Goal: Transaction & Acquisition: Purchase product/service

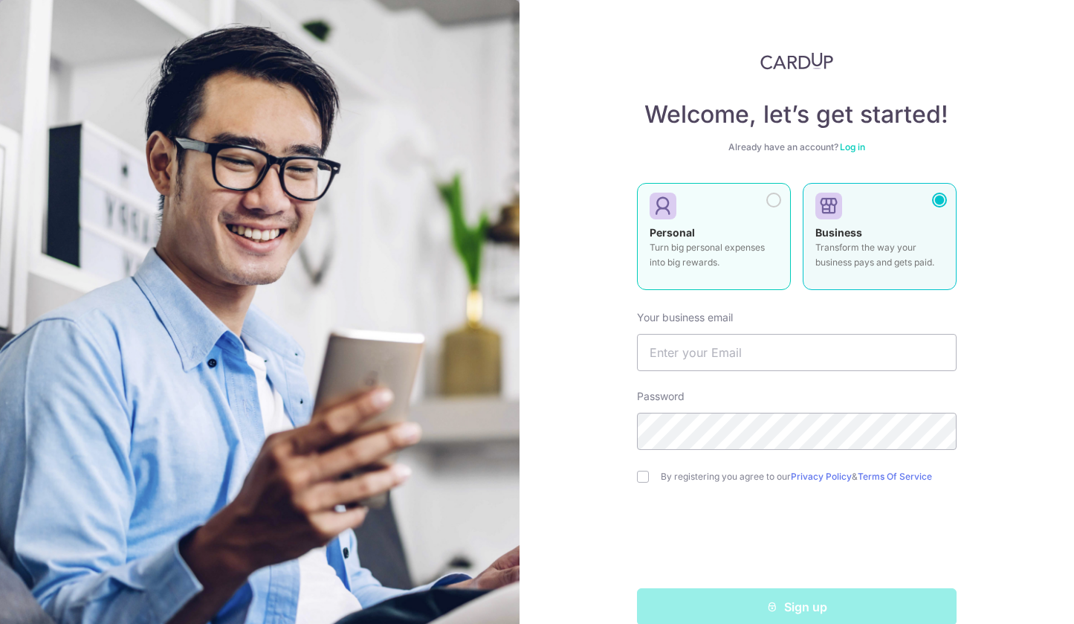
click at [731, 215] on div at bounding box center [708, 207] width 117 height 22
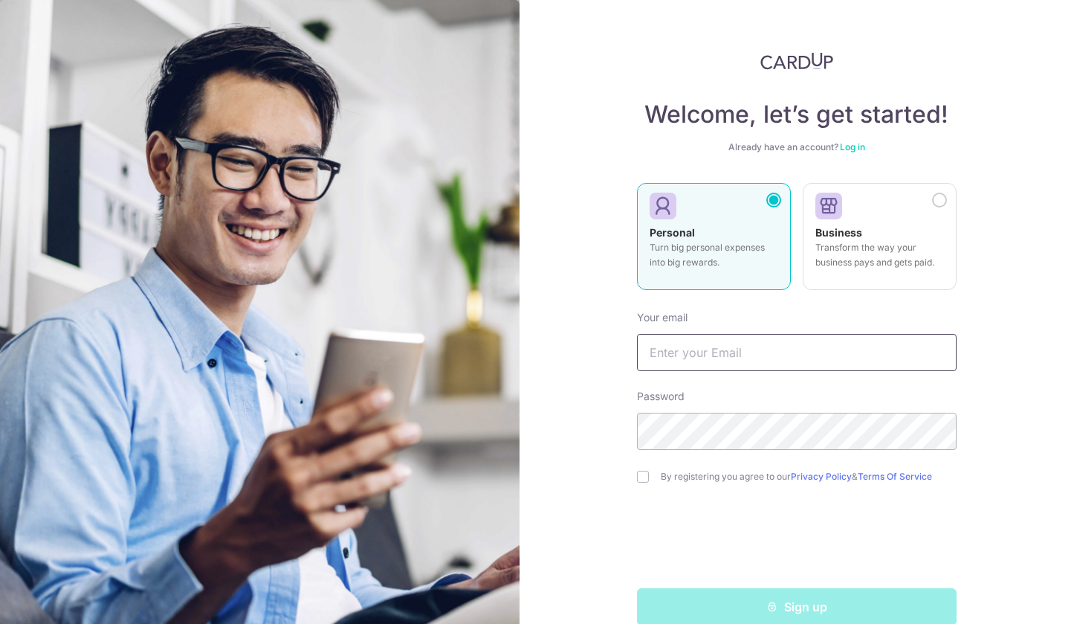
click at [732, 346] on input "text" at bounding box center [797, 352] width 320 height 37
type input "[EMAIL_ADDRESS][DOMAIN_NAME]"
click at [649, 479] on div "By registering you agree to our Privacy Policy & Terms Of Service" at bounding box center [797, 477] width 320 height 18
click at [641, 477] on input "checkbox" at bounding box center [643, 477] width 12 height 12
checkbox input "true"
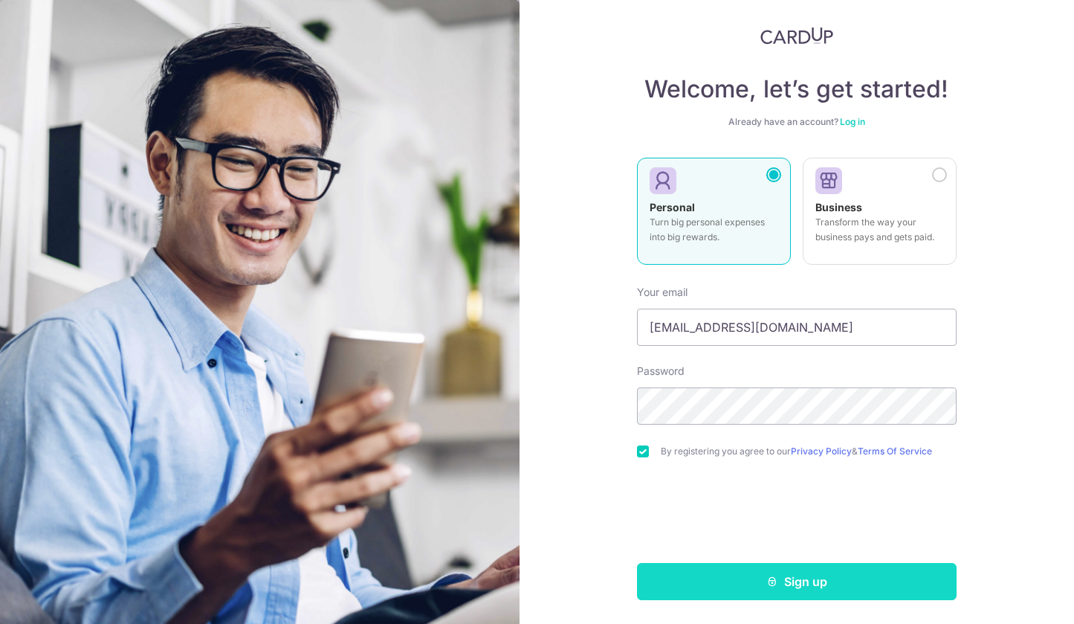
scroll to position [25, 0]
click at [734, 583] on button "Sign up" at bounding box center [797, 581] width 320 height 37
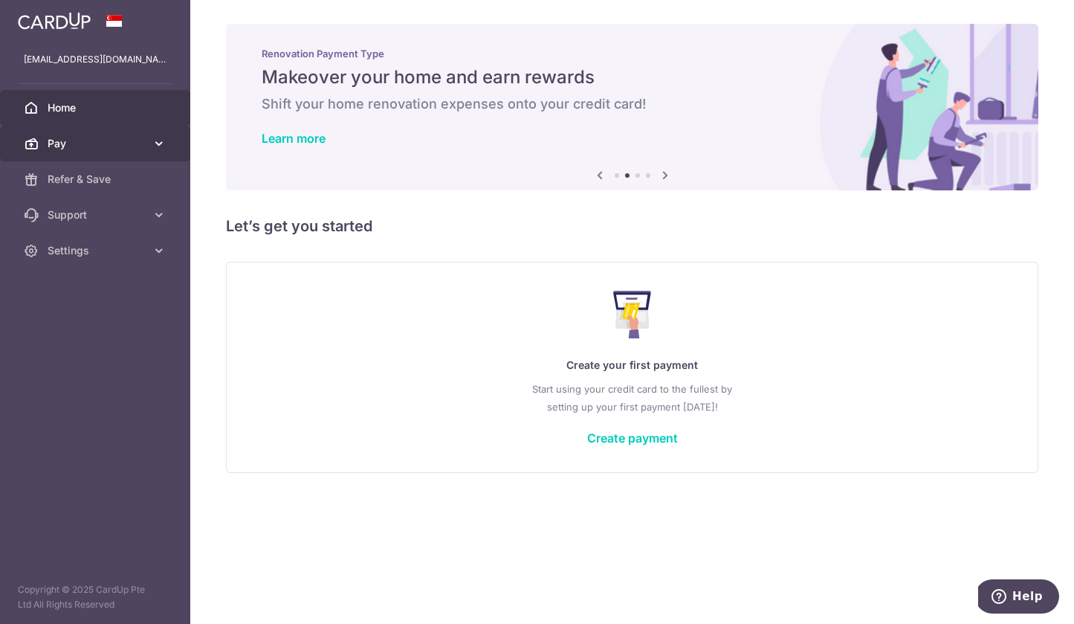
click at [133, 150] on span "Pay" at bounding box center [97, 143] width 98 height 15
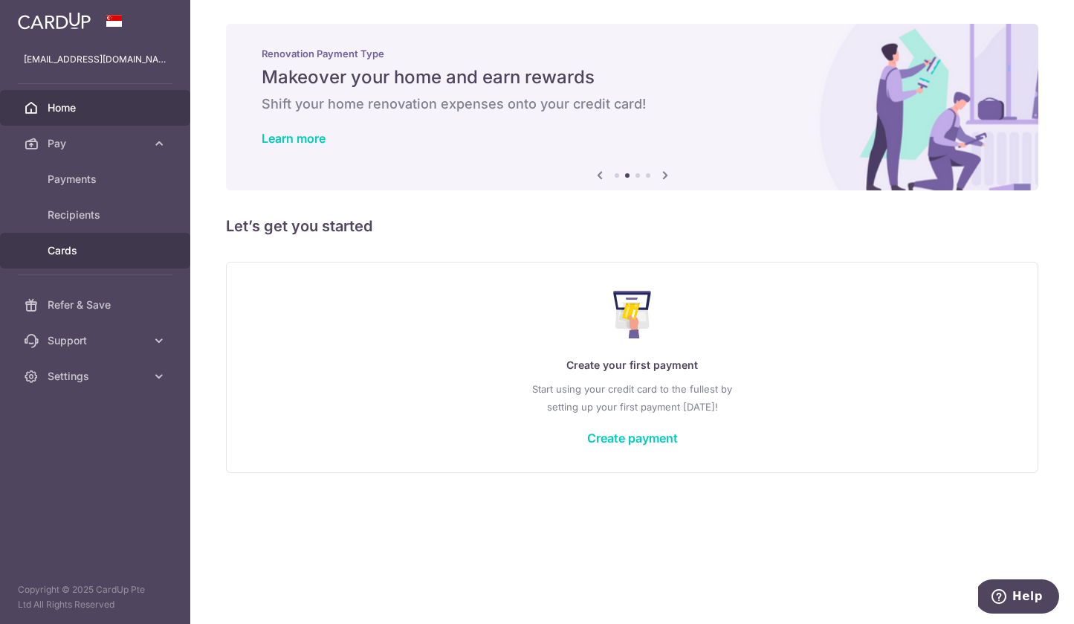
click at [73, 242] on link "Cards" at bounding box center [95, 251] width 190 height 36
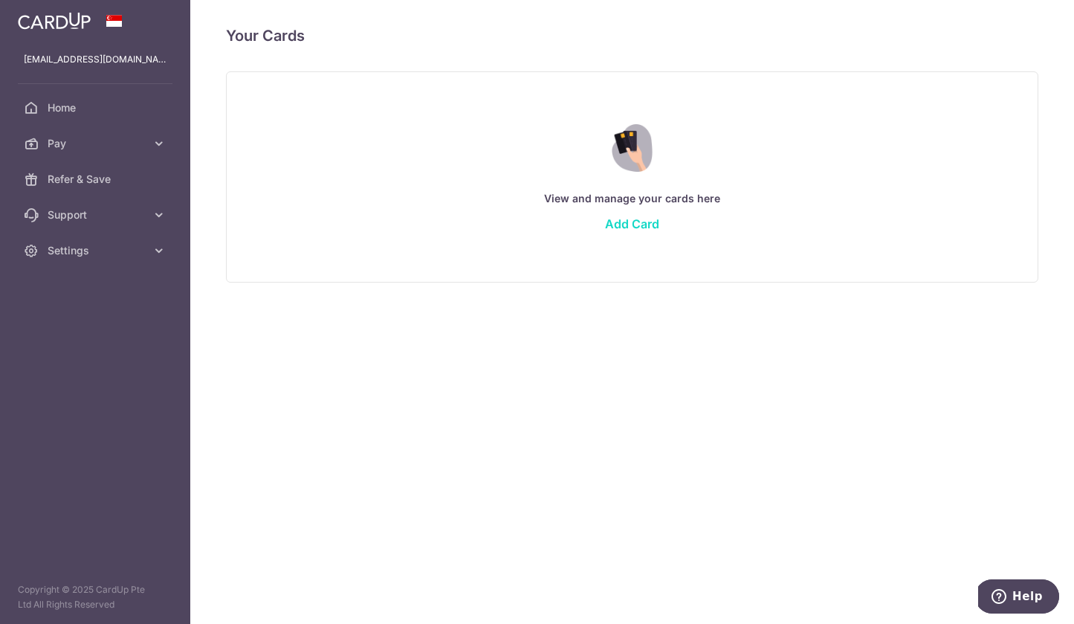
click at [616, 225] on link "Add Card" at bounding box center [632, 223] width 54 height 15
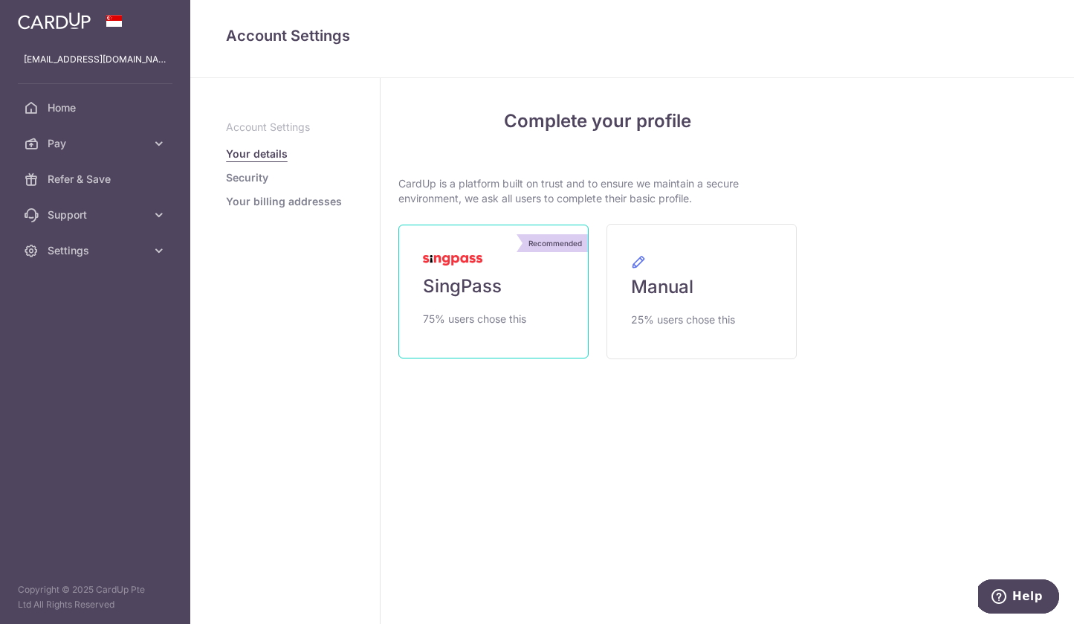
click at [541, 271] on link "Recommended SingPass 75% users chose this" at bounding box center [493, 292] width 190 height 134
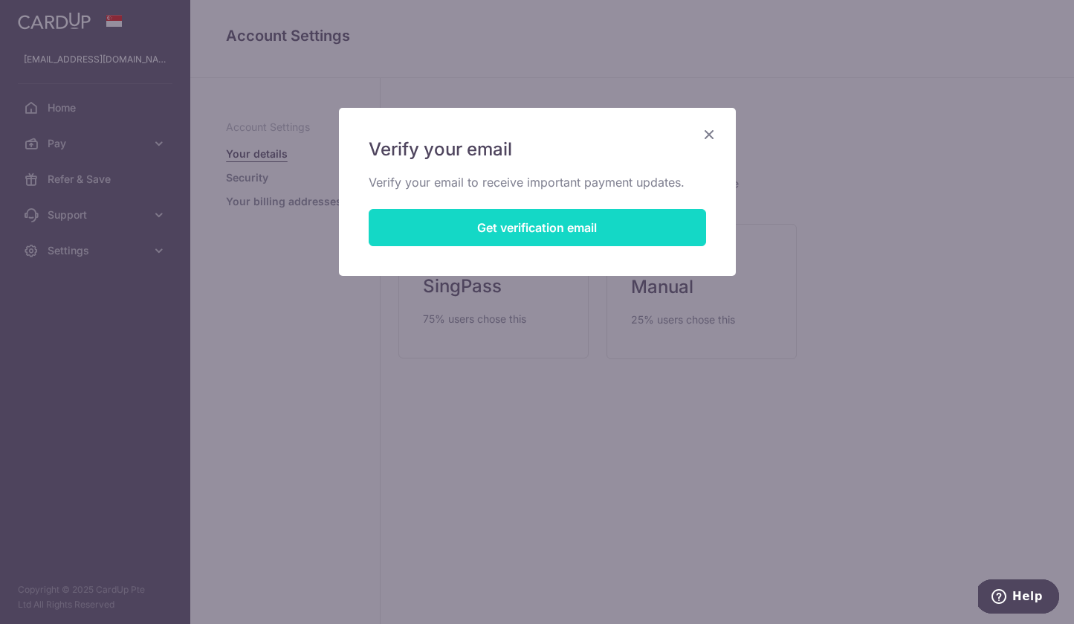
click at [569, 227] on button "Get verification email" at bounding box center [538, 227] width 338 height 37
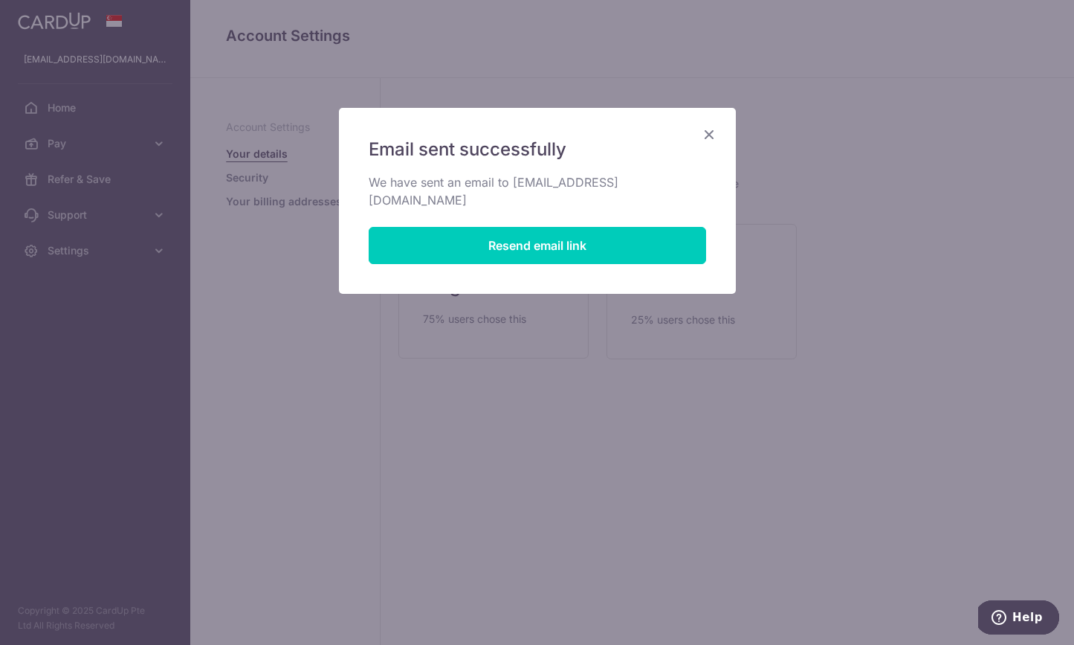
click at [708, 128] on icon "Close" at bounding box center [709, 134] width 18 height 19
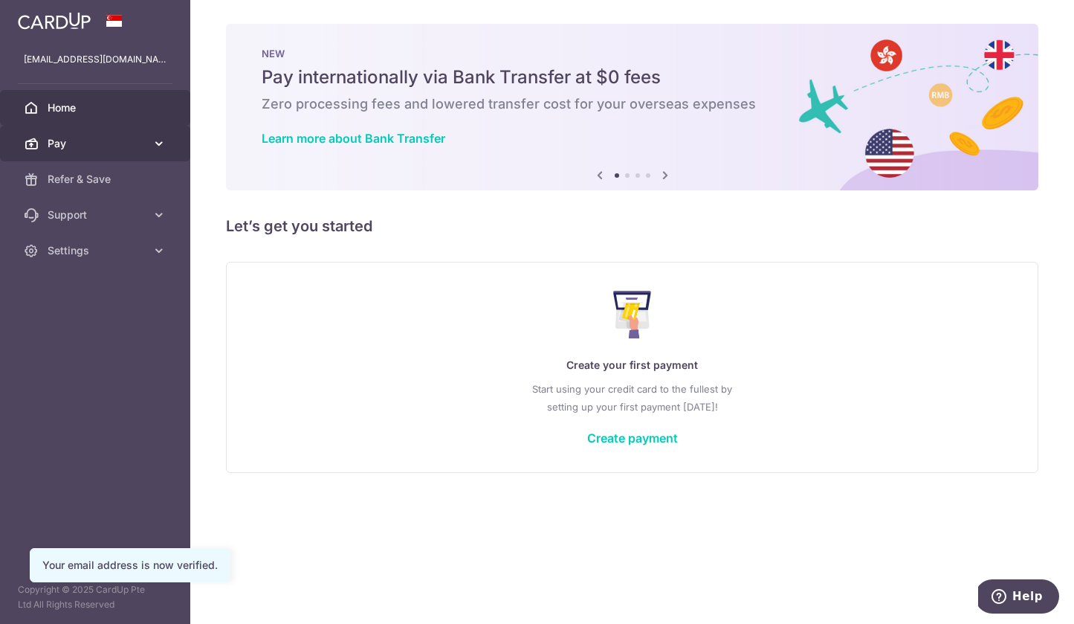
click at [158, 138] on icon at bounding box center [159, 143] width 15 height 15
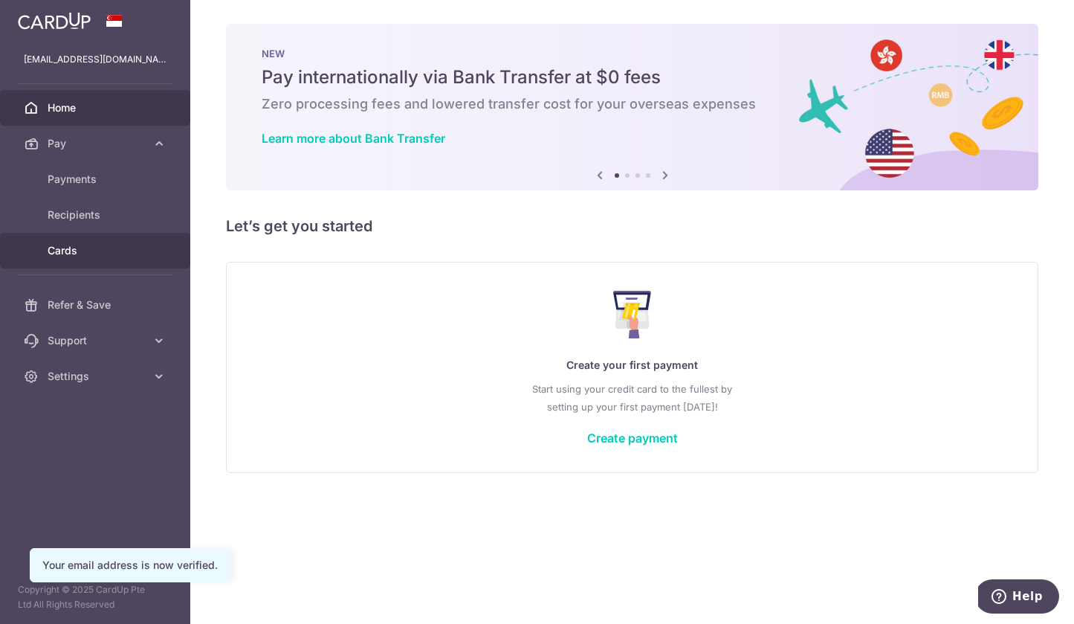
click at [97, 251] on span "Cards" at bounding box center [97, 250] width 98 height 15
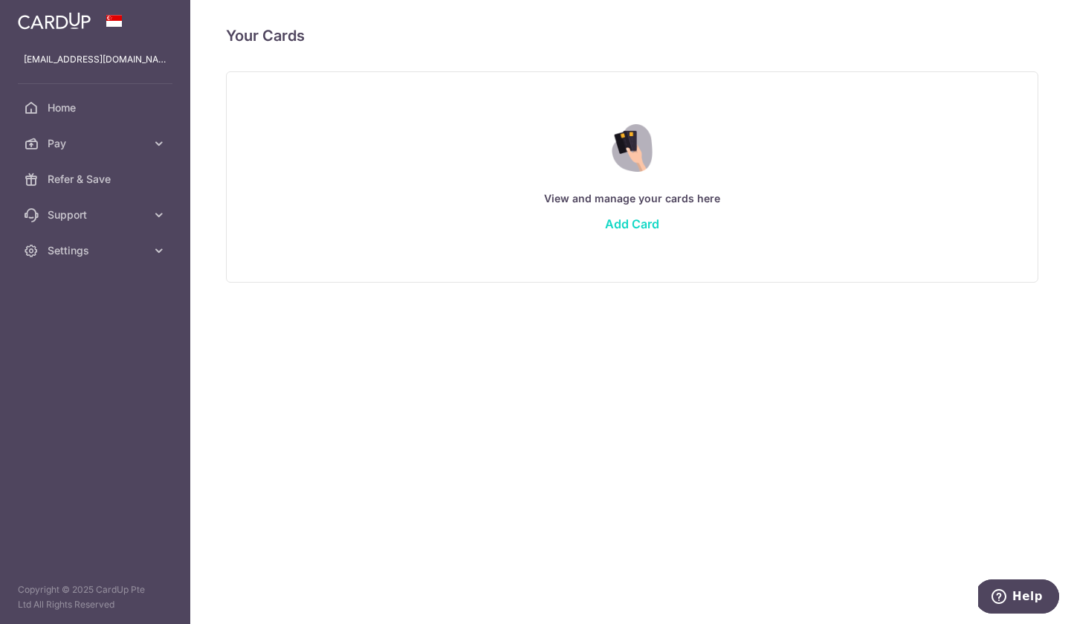
click at [653, 219] on link "Add Card" at bounding box center [632, 223] width 54 height 15
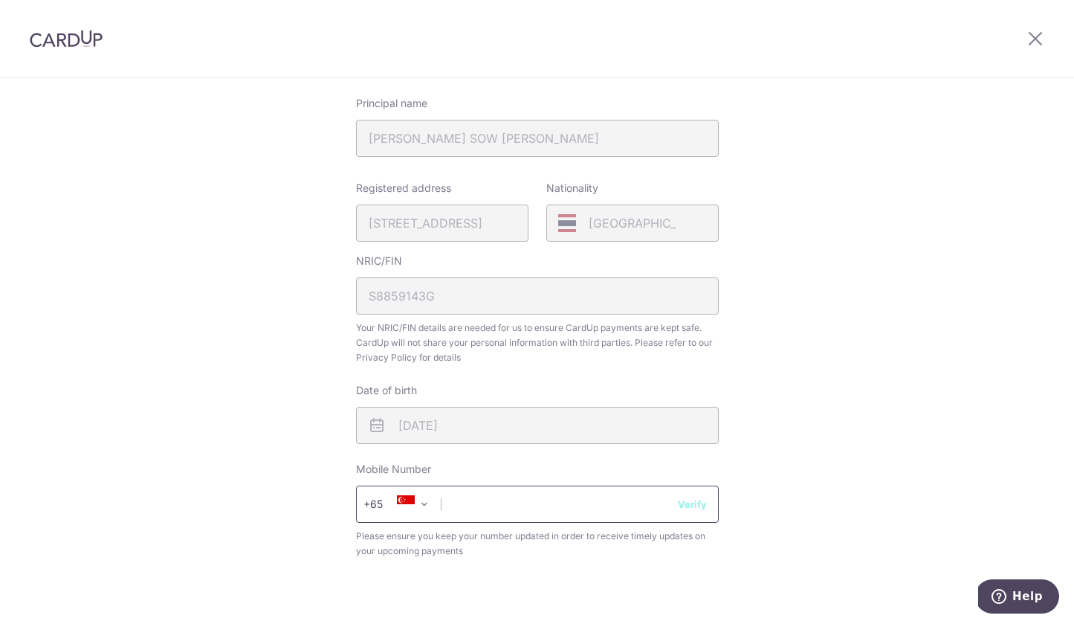
scroll to position [271, 0]
type input "82672286"
click at [696, 504] on button "Verify" at bounding box center [692, 503] width 29 height 15
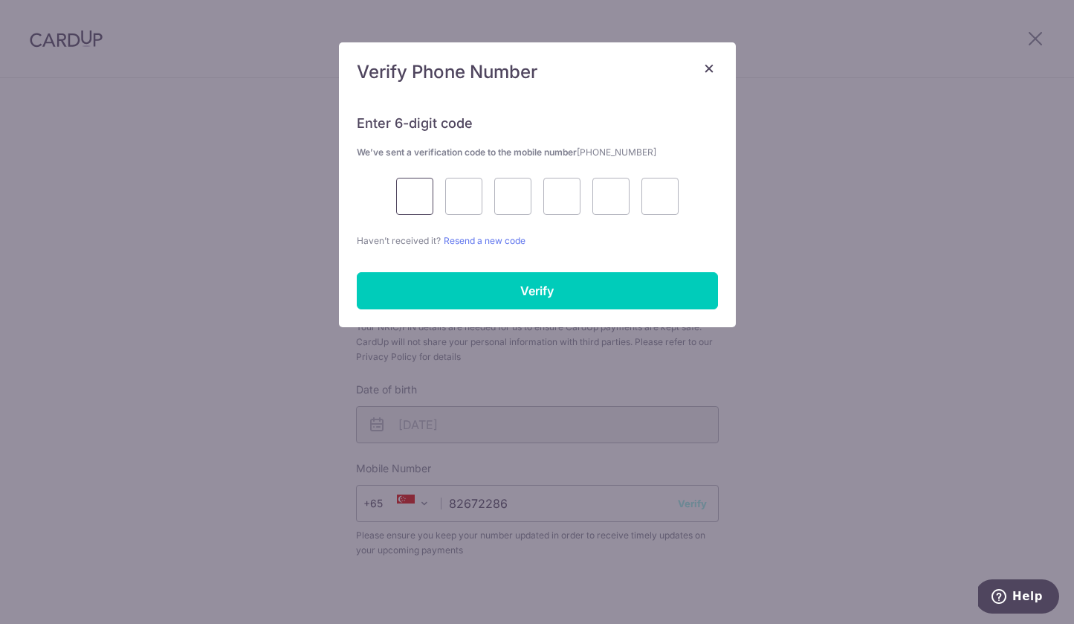
click at [399, 183] on input "text" at bounding box center [414, 196] width 37 height 37
type input "5"
type input "7"
type input "9"
type input "0"
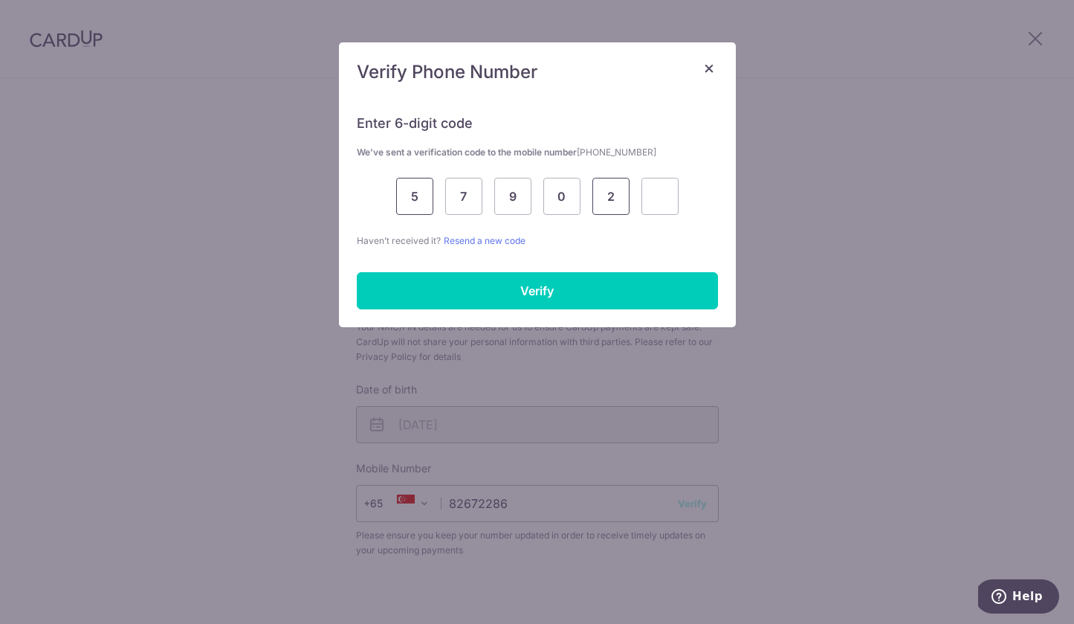
type input "2"
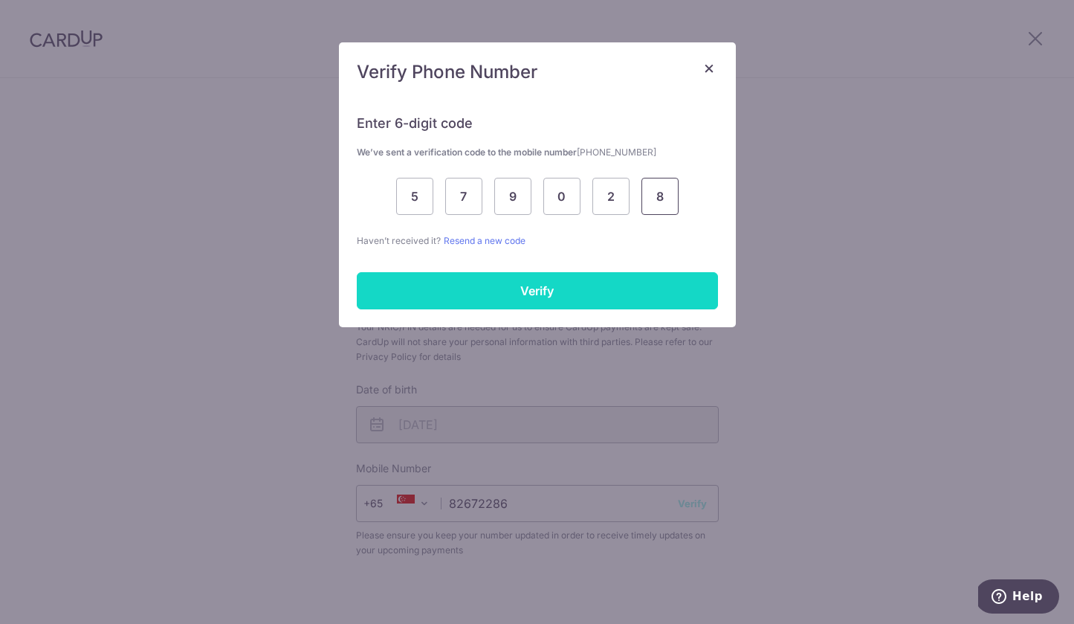
type input "8"
click at [456, 291] on input "Verify" at bounding box center [537, 290] width 361 height 37
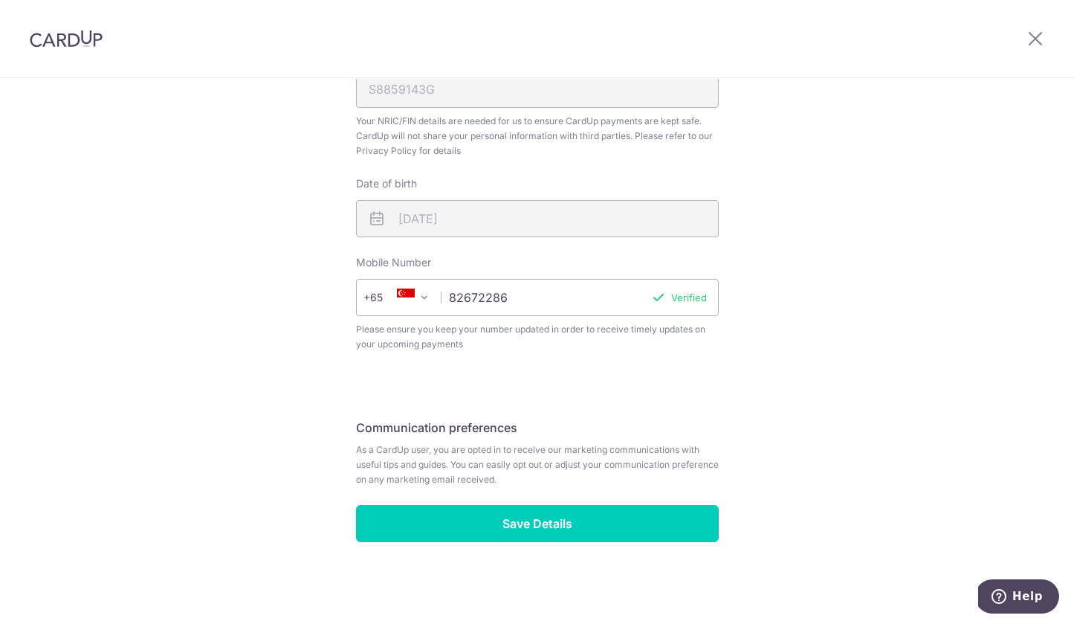
scroll to position [477, 0]
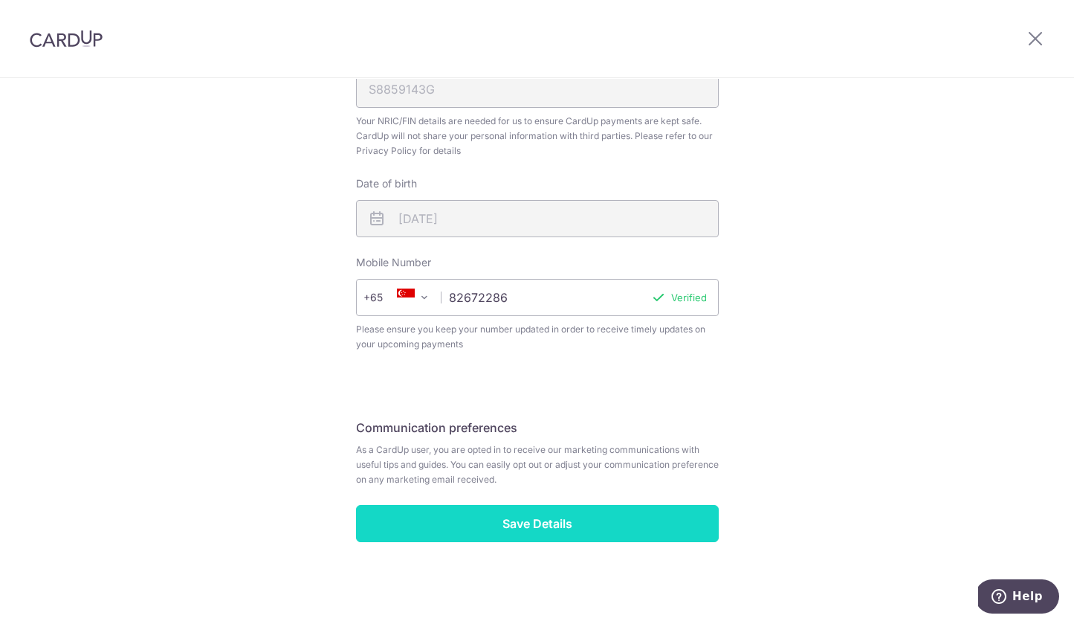
click at [540, 509] on input "Save Details" at bounding box center [537, 523] width 363 height 37
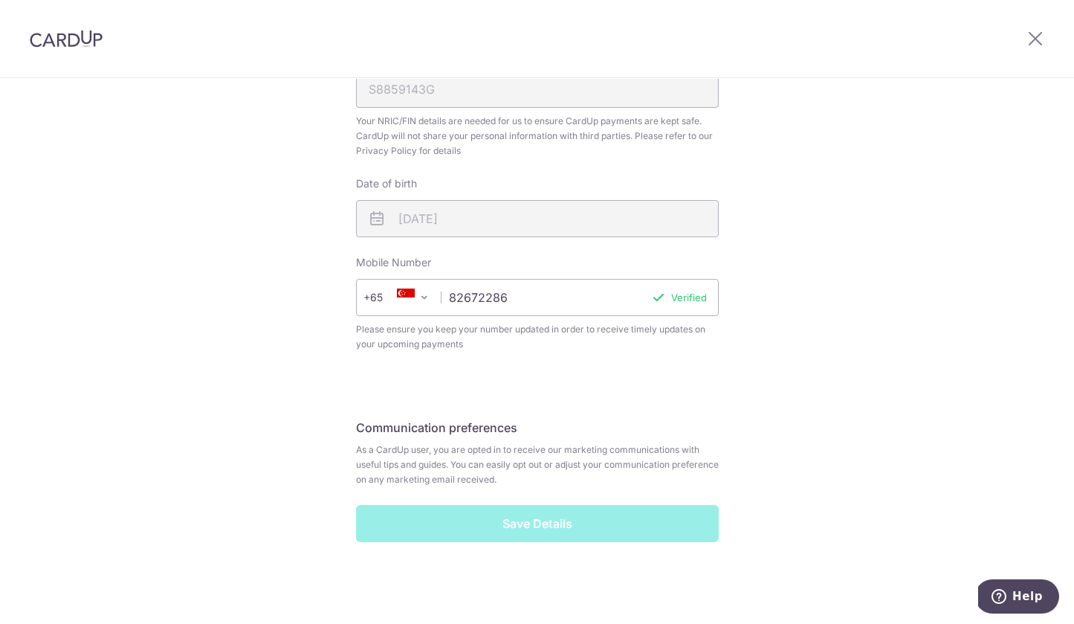
click at [543, 523] on div "Save Details" at bounding box center [537, 523] width 381 height 37
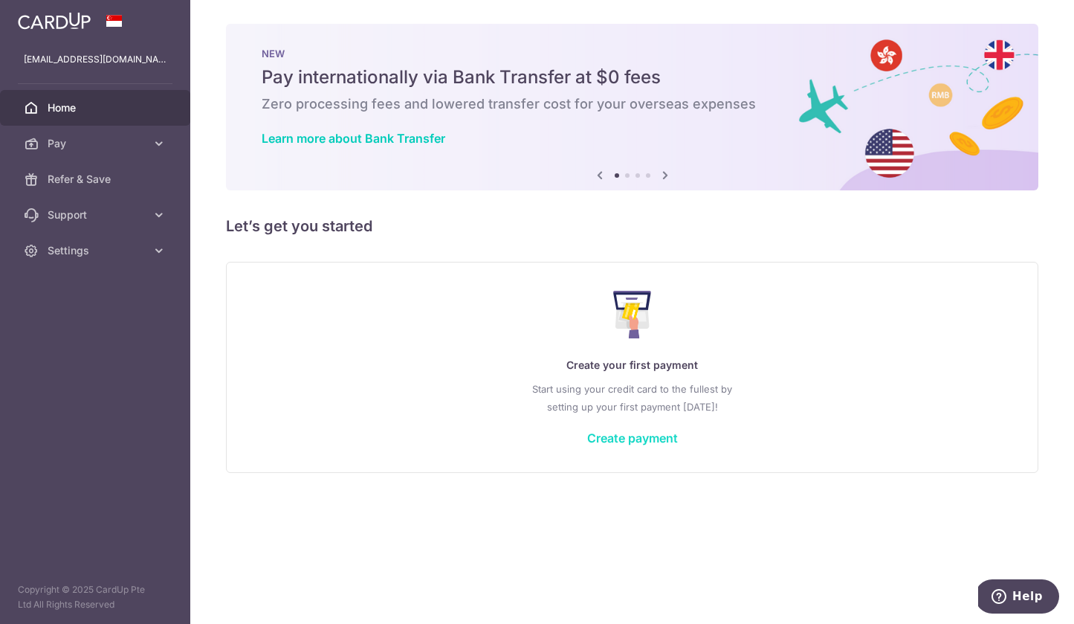
click at [644, 442] on link "Create payment" at bounding box center [632, 437] width 91 height 15
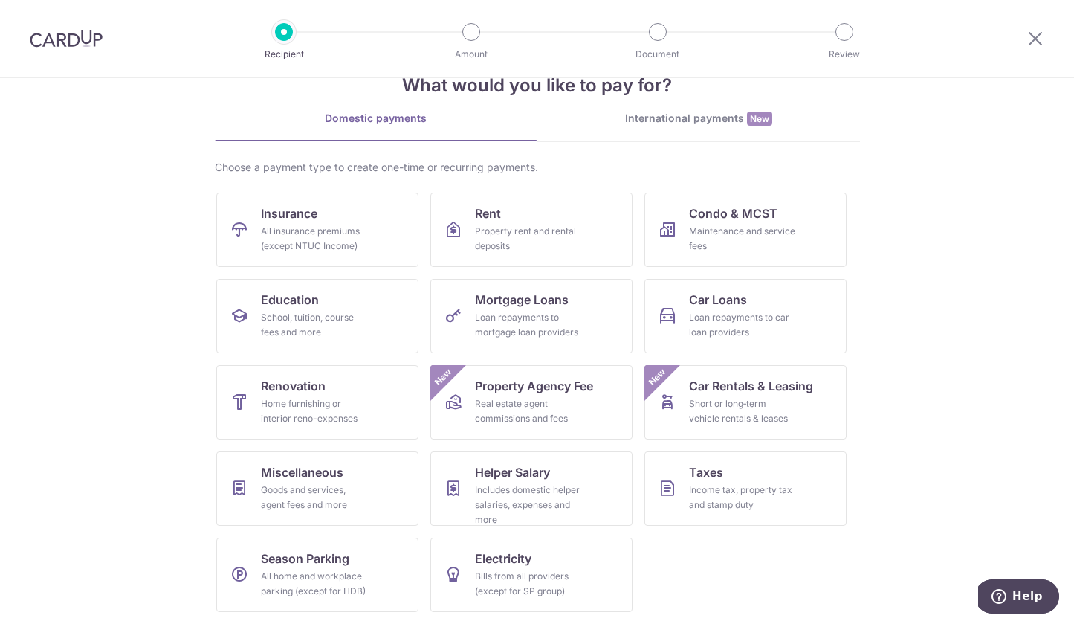
scroll to position [42, 0]
click at [332, 294] on link "Education School, tuition, course fees and more" at bounding box center [317, 316] width 202 height 74
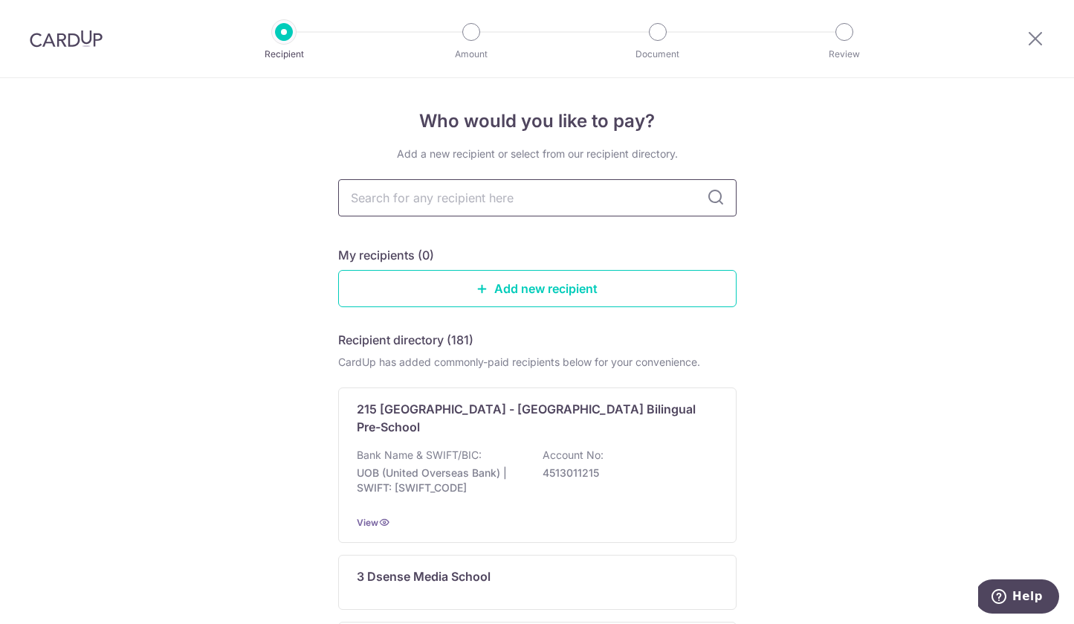
click at [463, 204] on input "text" at bounding box center [537, 197] width 398 height 37
click at [513, 288] on link "Add new recipient" at bounding box center [537, 288] width 398 height 37
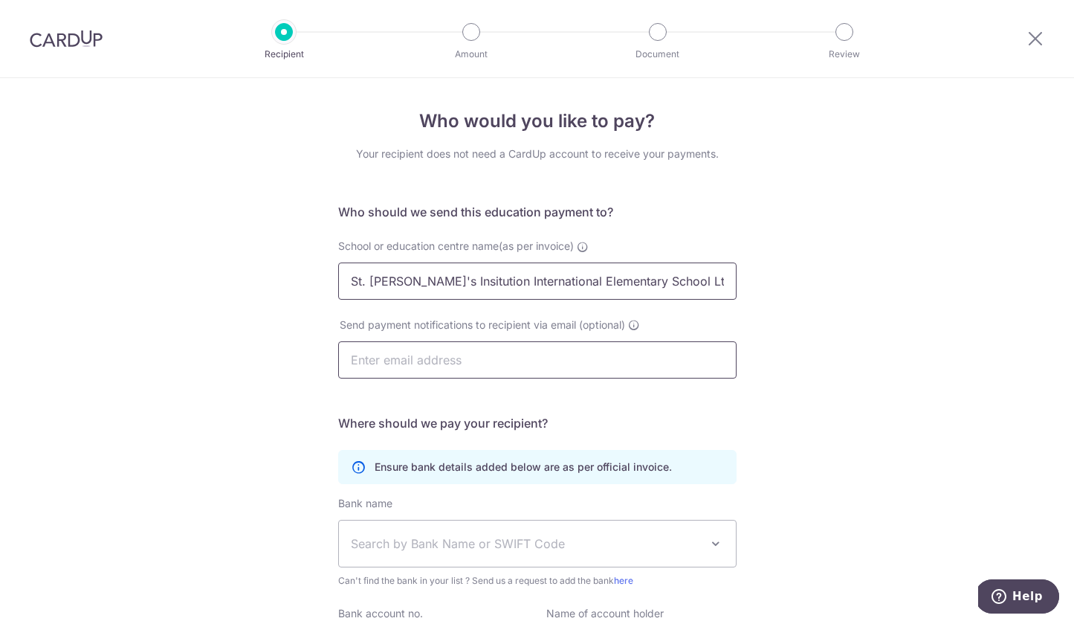
type input "St. Joseph's Insitution International Elementary School Ltd."
type input "christelle.csk@gmail.com"
click at [584, 412] on form "Who should we send this education payment to? School or education centre name(a…" at bounding box center [537, 459] width 398 height 513
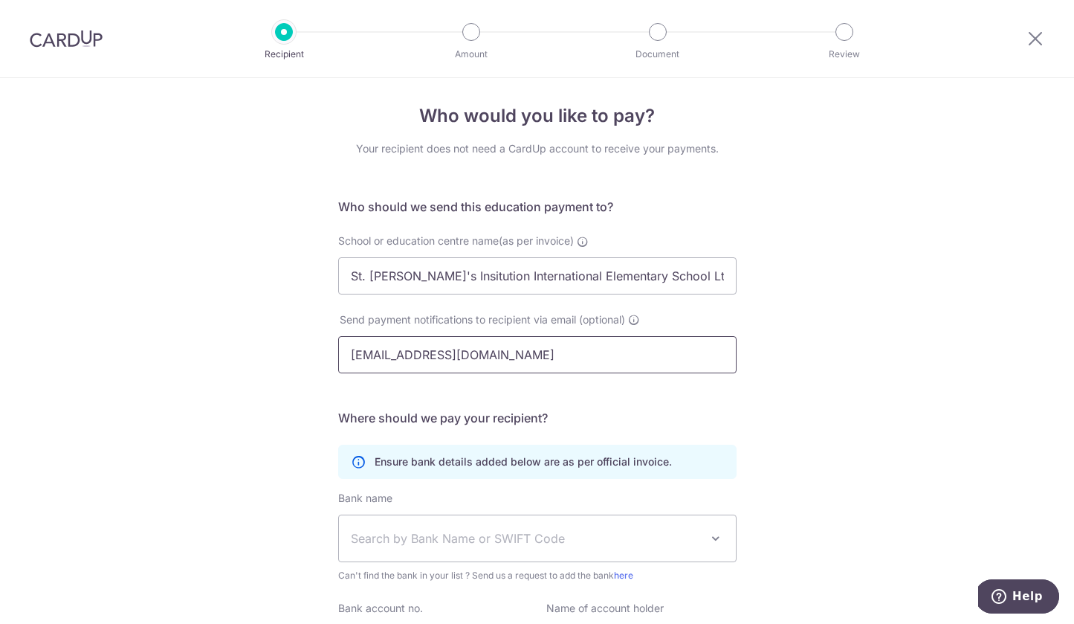
click at [575, 359] on input "christelle.csk@gmail.com" at bounding box center [537, 354] width 398 height 37
click at [780, 393] on div "Who would you like to pay? Your recipient does not need a CardUp account to rec…" at bounding box center [537, 427] width 1074 height 708
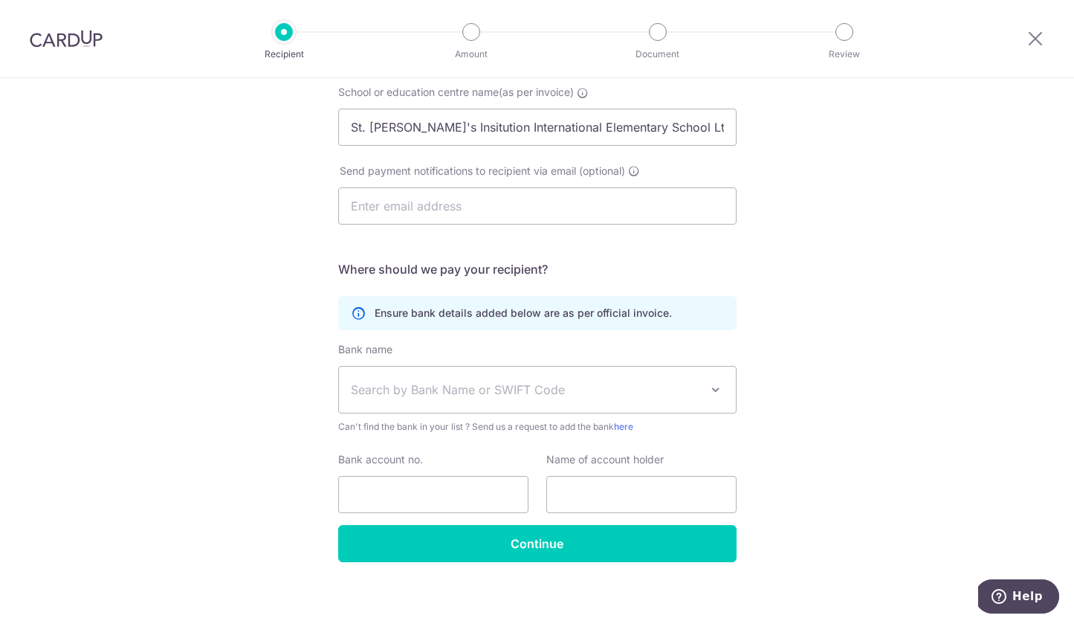
scroll to position [159, 0]
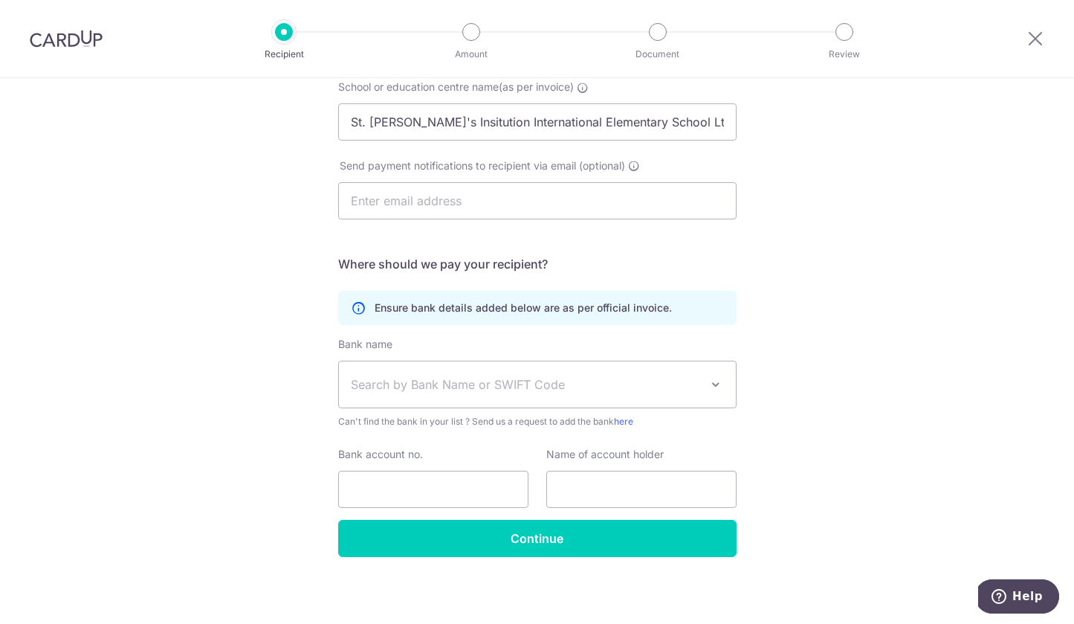
click at [577, 387] on span "Search by Bank Name or SWIFT Code" at bounding box center [525, 384] width 349 height 18
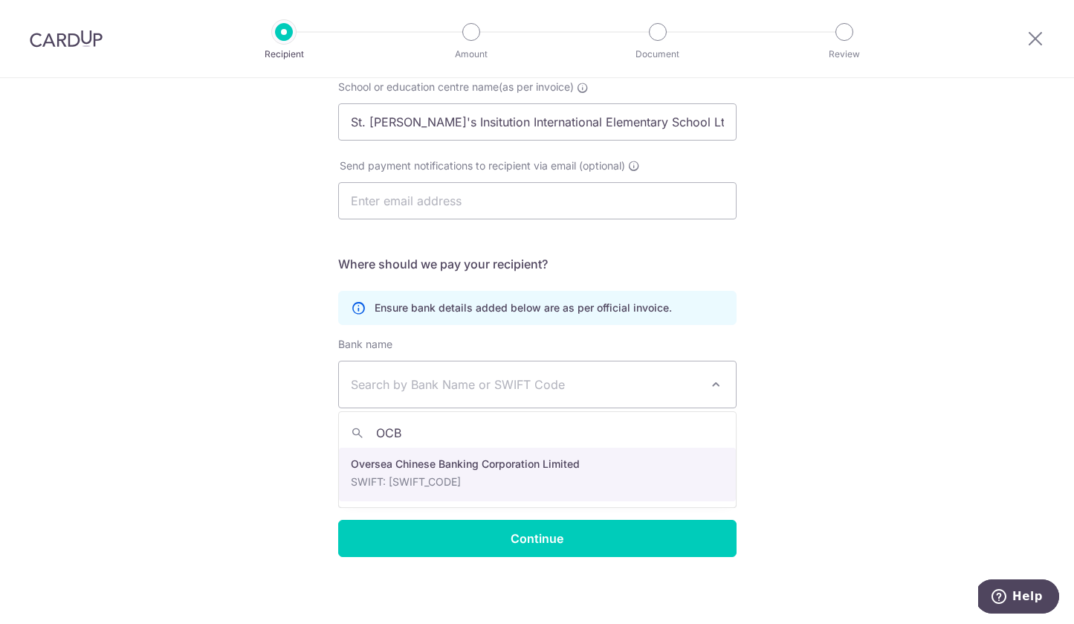
type input "OCBC"
select select "12"
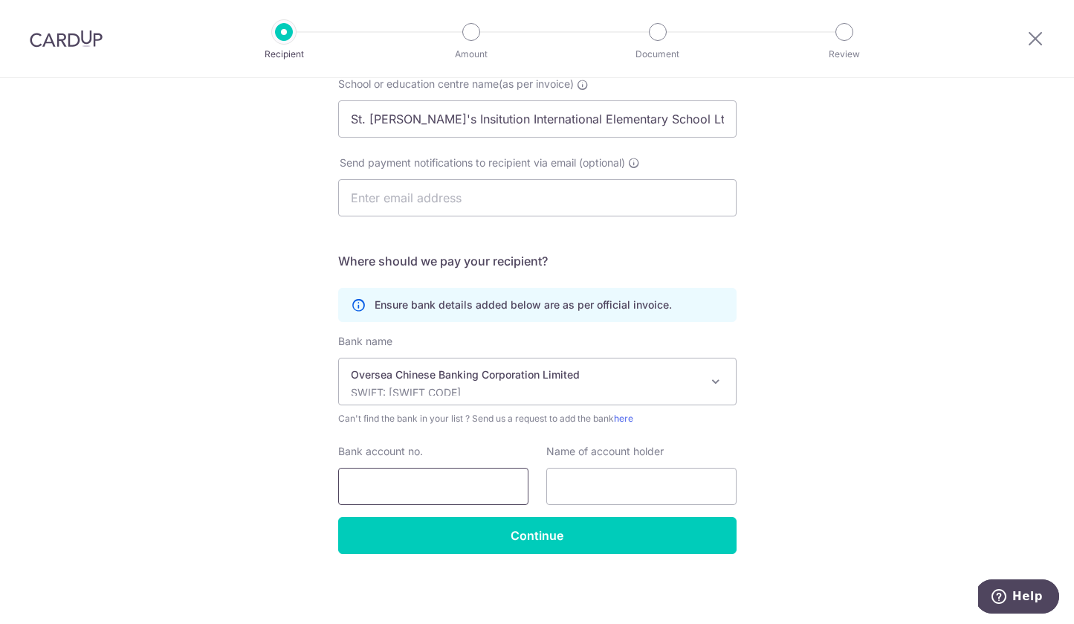
scroll to position [162, 0]
click at [453, 477] on input "Bank account no." at bounding box center [433, 486] width 190 height 37
type input "629225137001"
click at [504, 390] on p "SWIFT: OCBCSGSGXXX" at bounding box center [525, 392] width 349 height 15
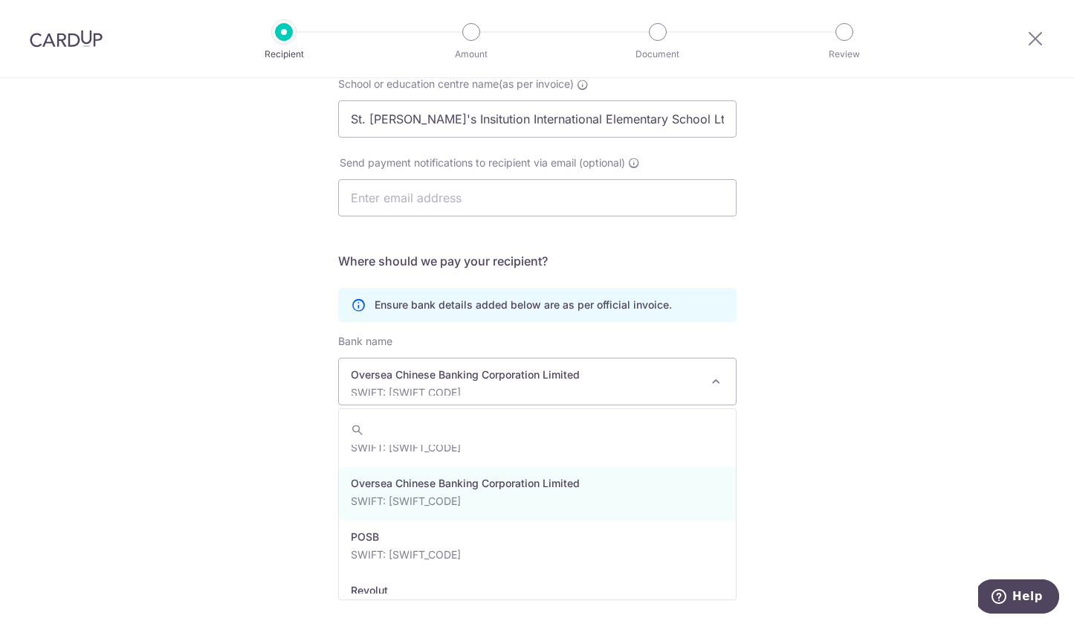
scroll to position [2599, 0]
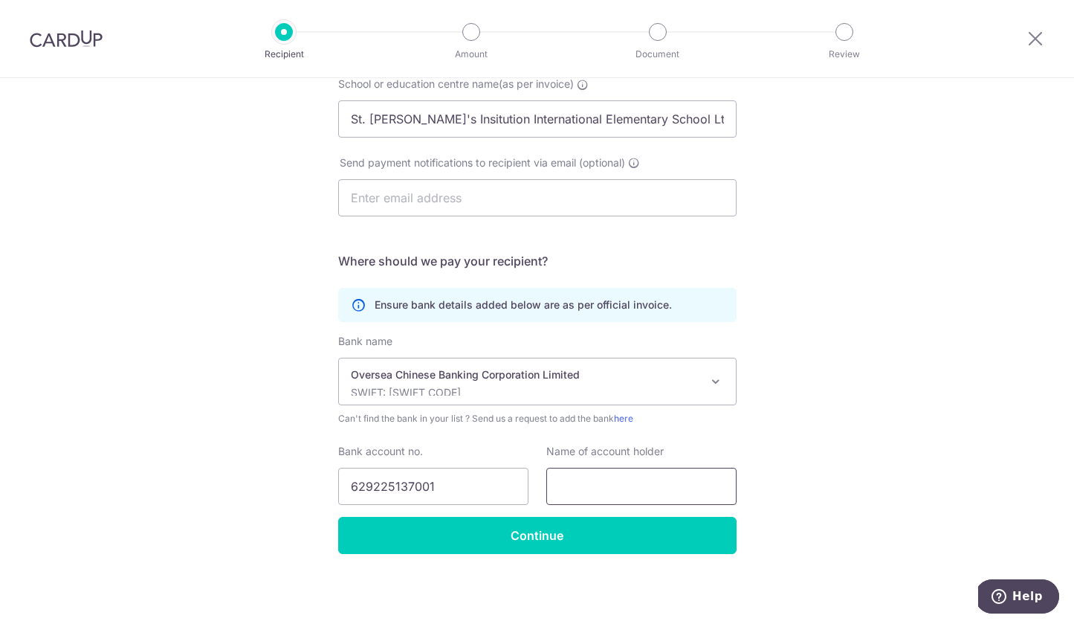
click at [647, 487] on input "text" at bounding box center [641, 486] width 190 height 37
type input "St. Joseph's Insitution"
click at [448, 118] on input "St. Joseph's Insitution International Elementary School Ltd." at bounding box center [537, 118] width 398 height 37
type input "St. Joseph's Institution International Elementary School Ltd."
click at [681, 485] on input "St. Joseph's Insitution" at bounding box center [641, 486] width 190 height 37
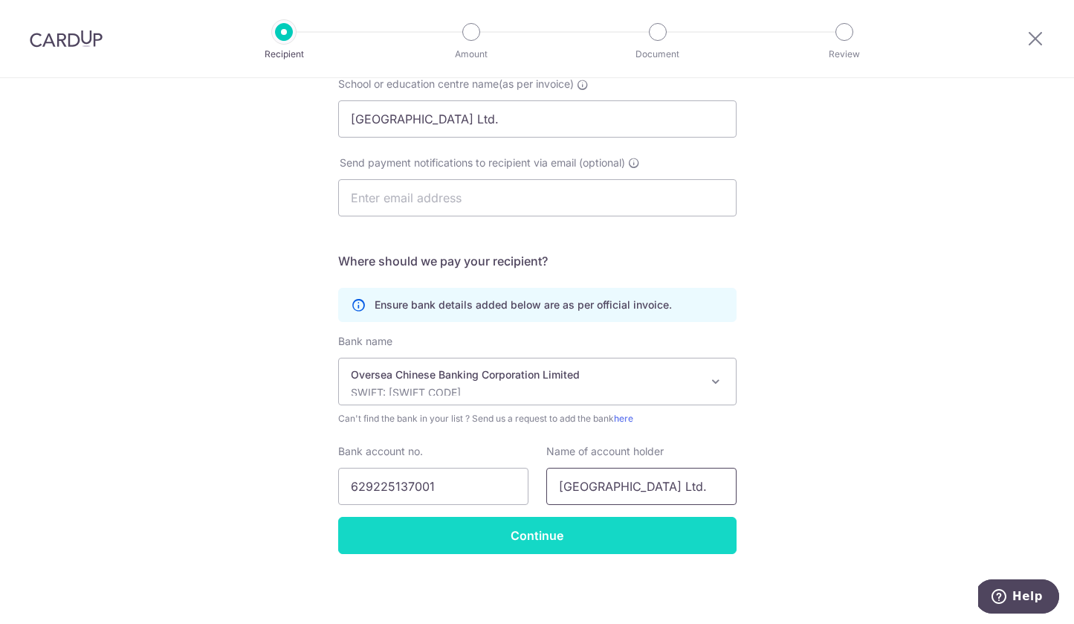
type input "St. Joseph's Institution International Elementary School Ltd."
click at [666, 532] on input "Continue" at bounding box center [537, 535] width 398 height 37
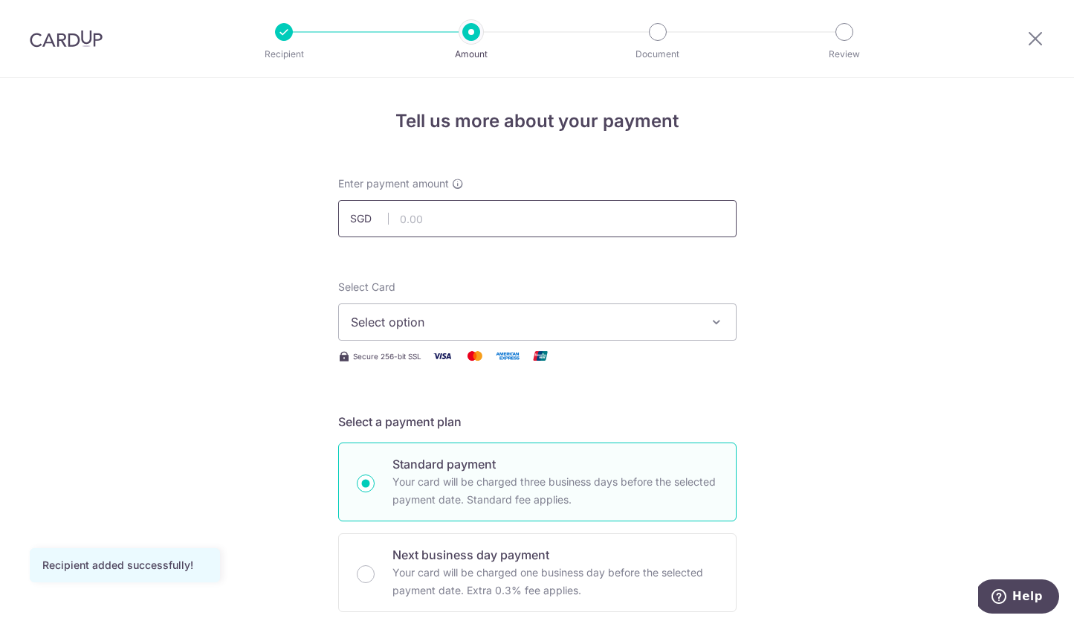
click at [598, 215] on input "text" at bounding box center [537, 218] width 398 height 37
click at [653, 231] on input "text" at bounding box center [537, 218] width 398 height 37
